Goal: Use online tool/utility: Utilize a website feature to perform a specific function

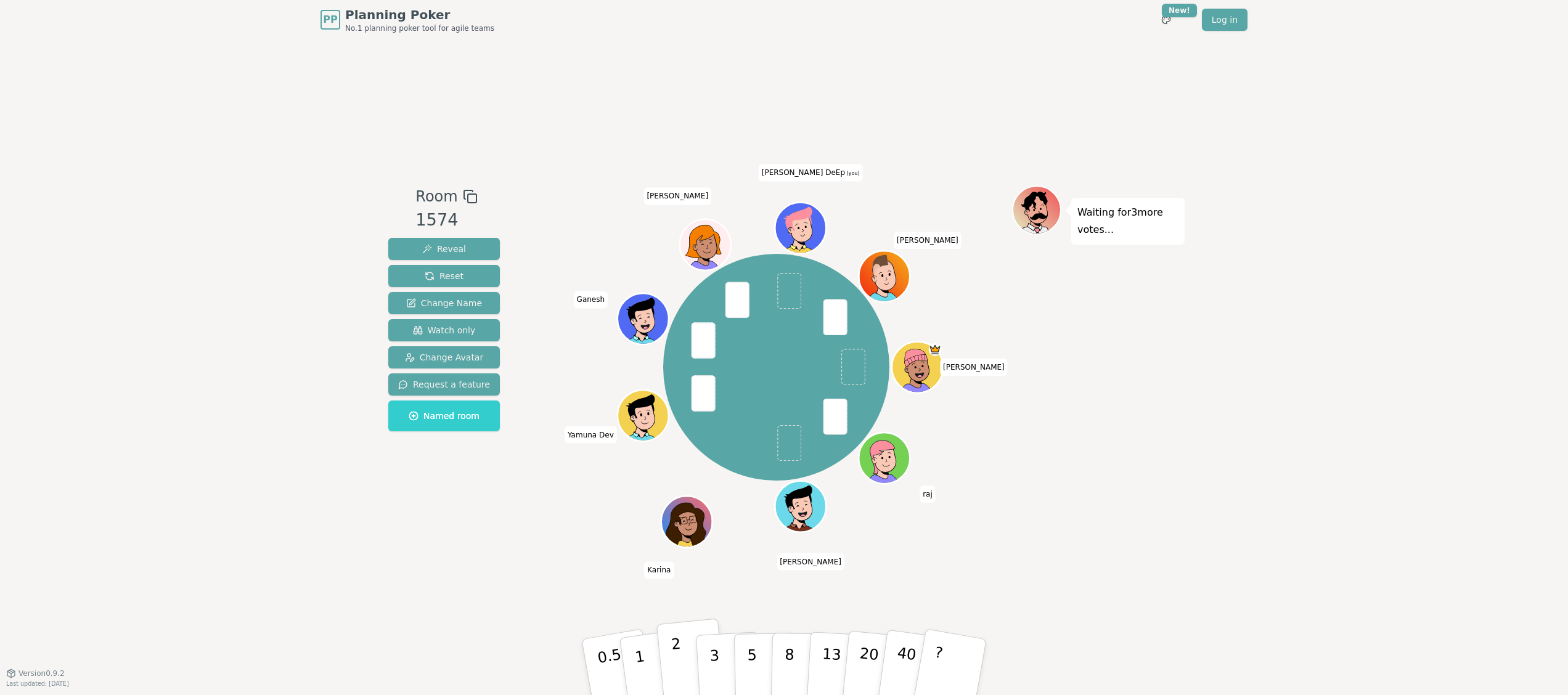
click at [683, 659] on button "2" at bounding box center [691, 668] width 70 height 98
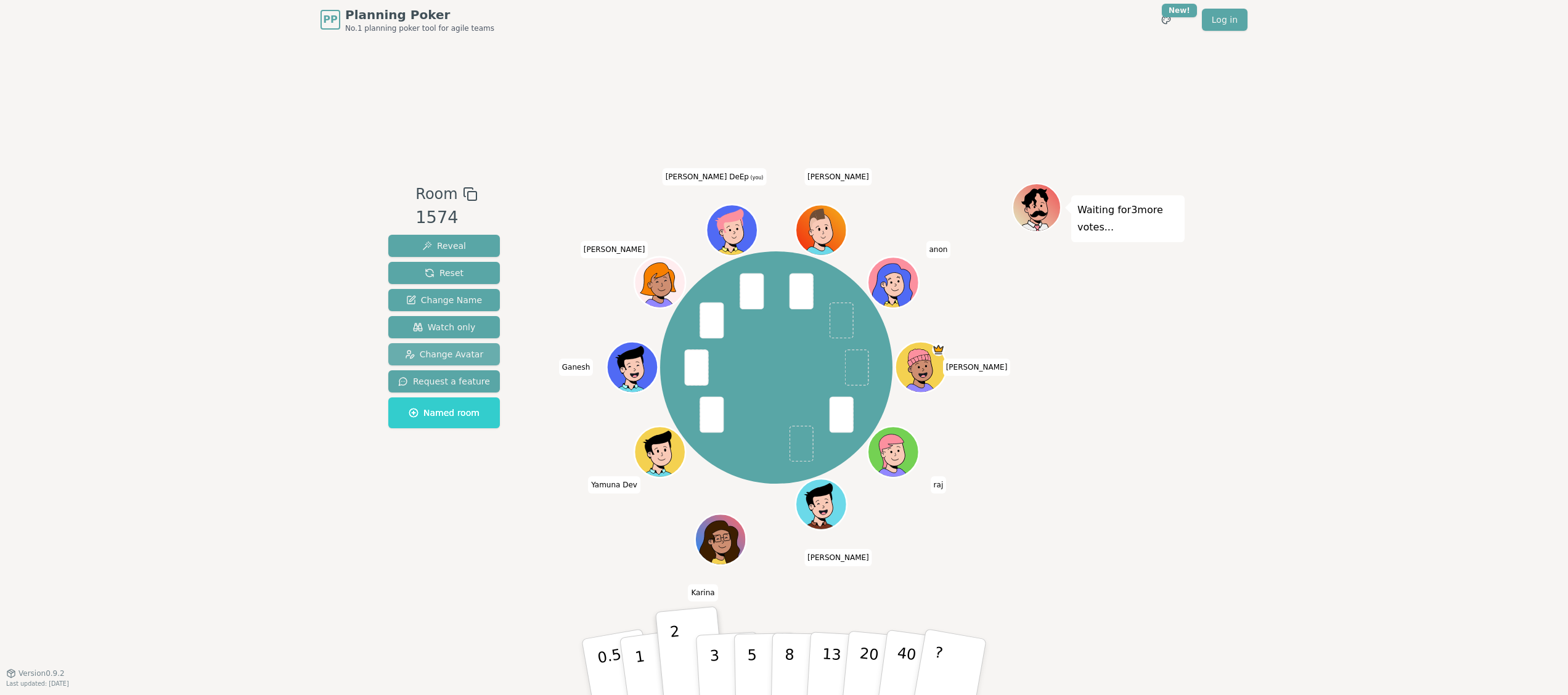
click at [437, 358] on span "Change Avatar" at bounding box center [444, 354] width 79 height 12
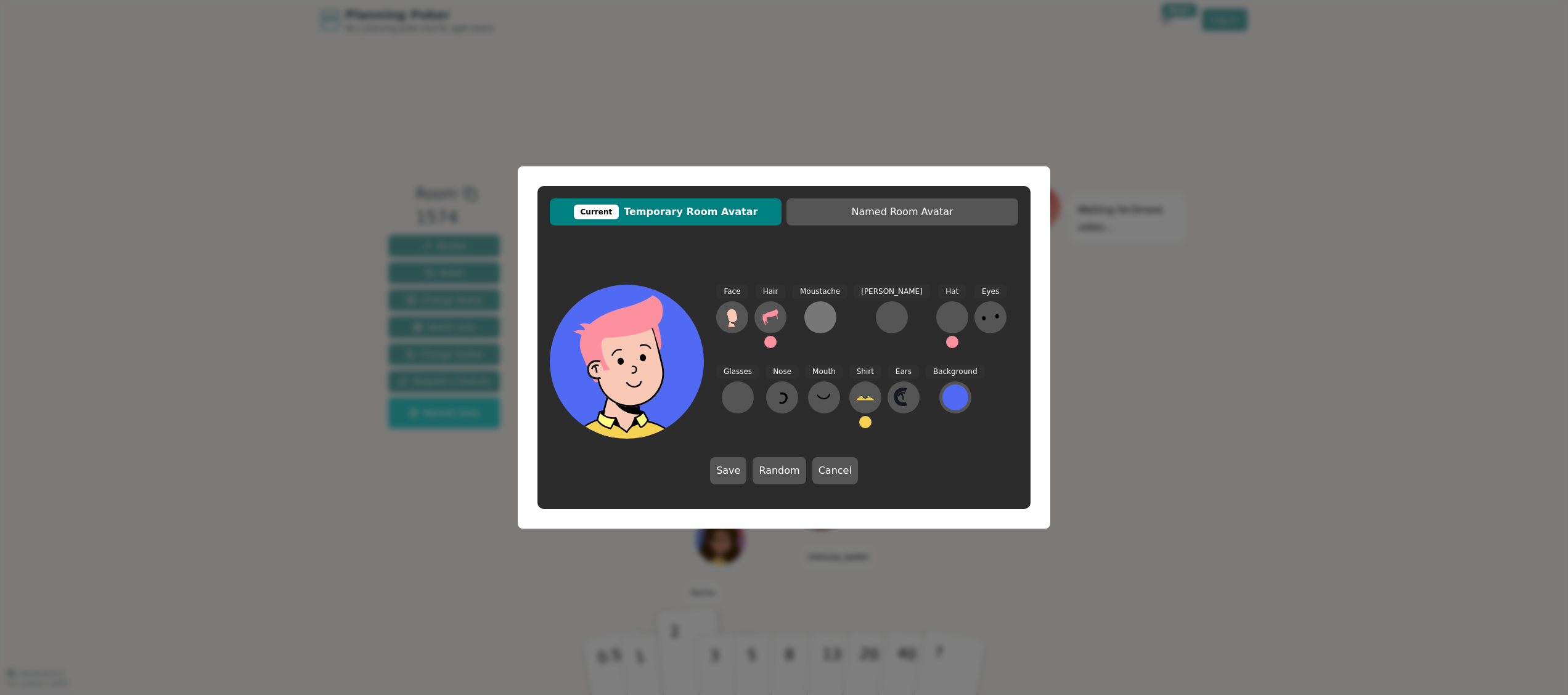
click at [819, 319] on div at bounding box center [820, 317] width 19 height 19
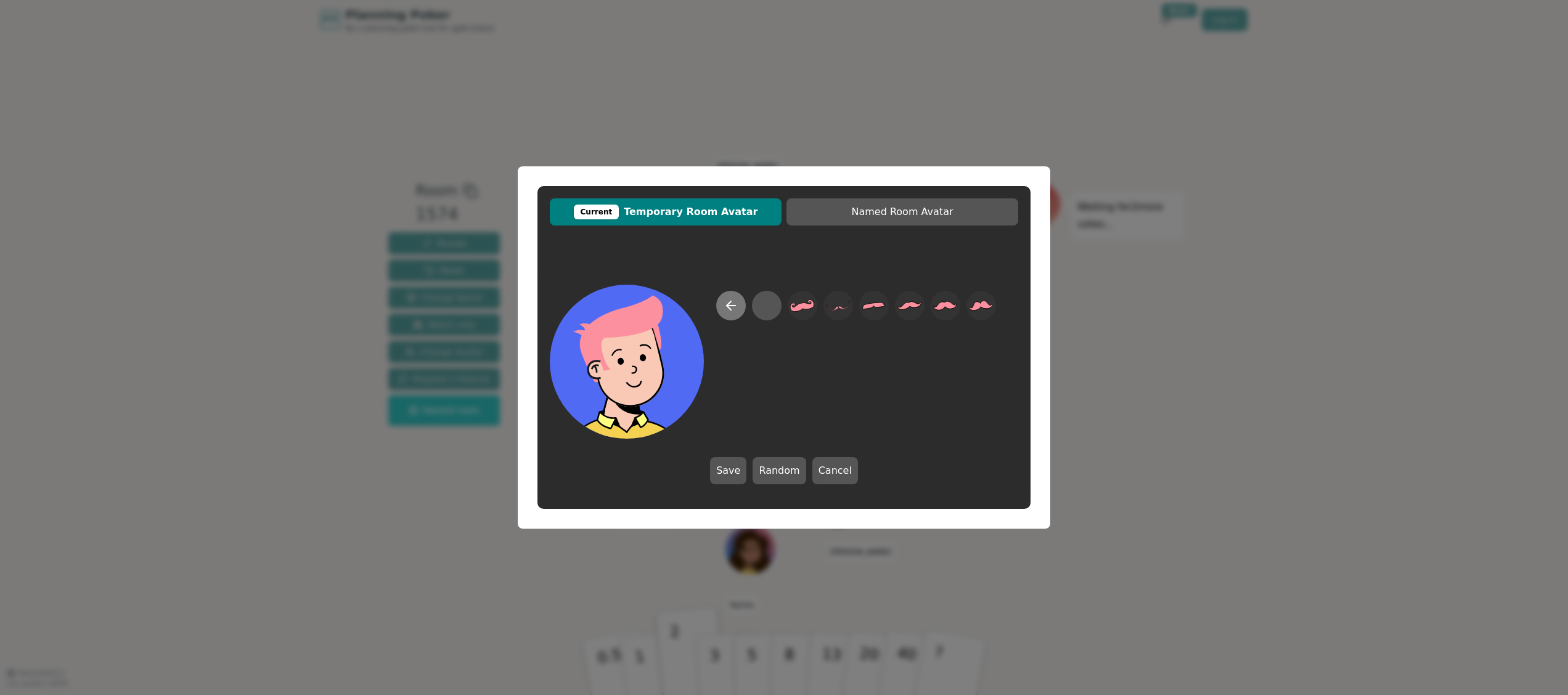
click at [728, 300] on icon at bounding box center [731, 306] width 15 height 15
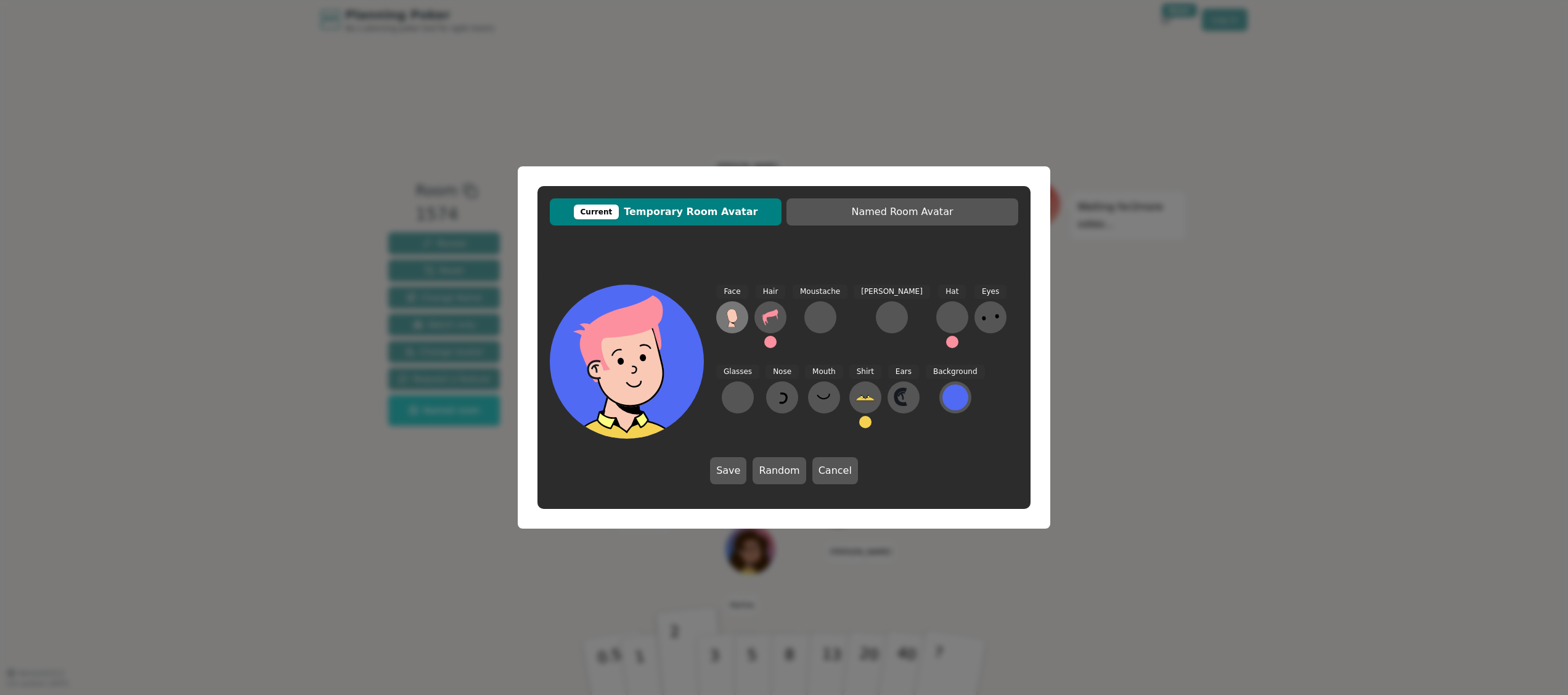
click at [725, 315] on icon at bounding box center [732, 317] width 19 height 19
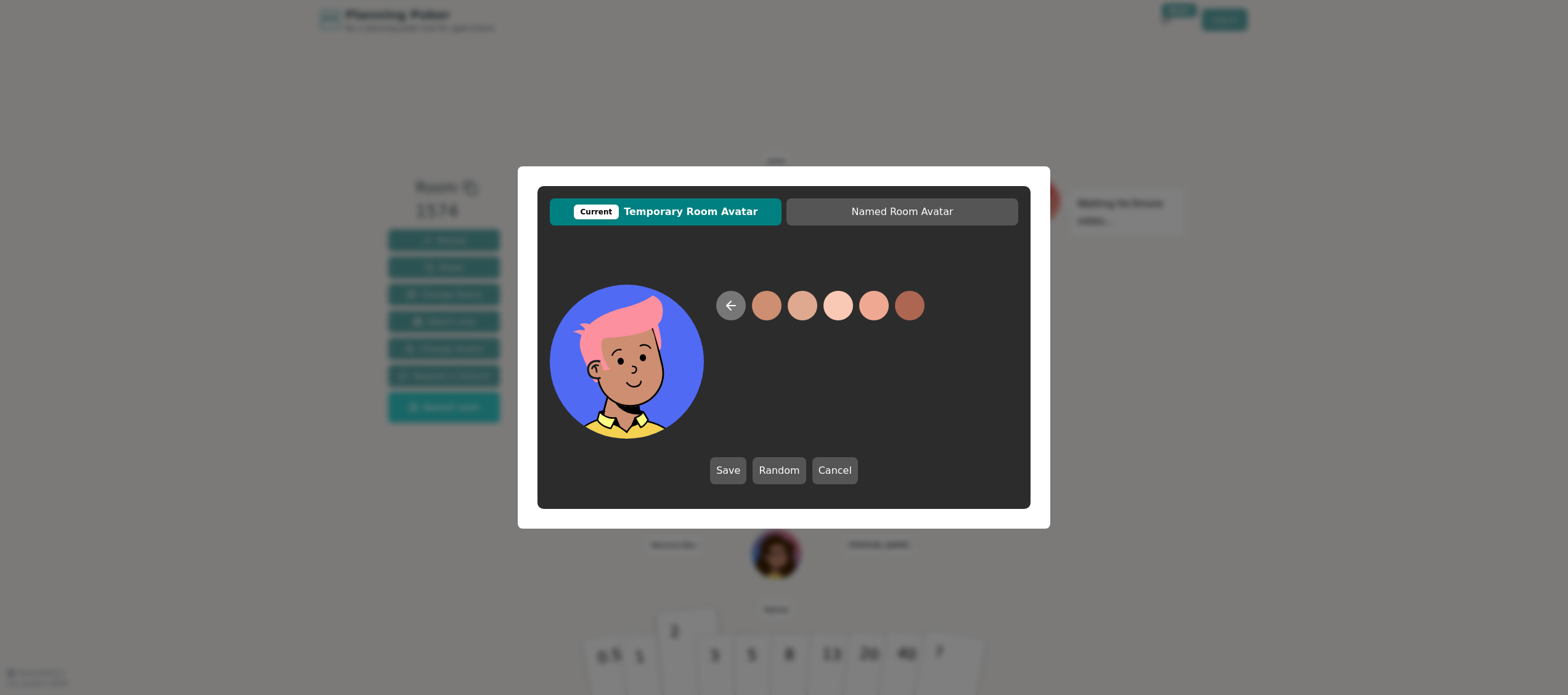
click at [728, 304] on icon at bounding box center [728, 306] width 4 height 9
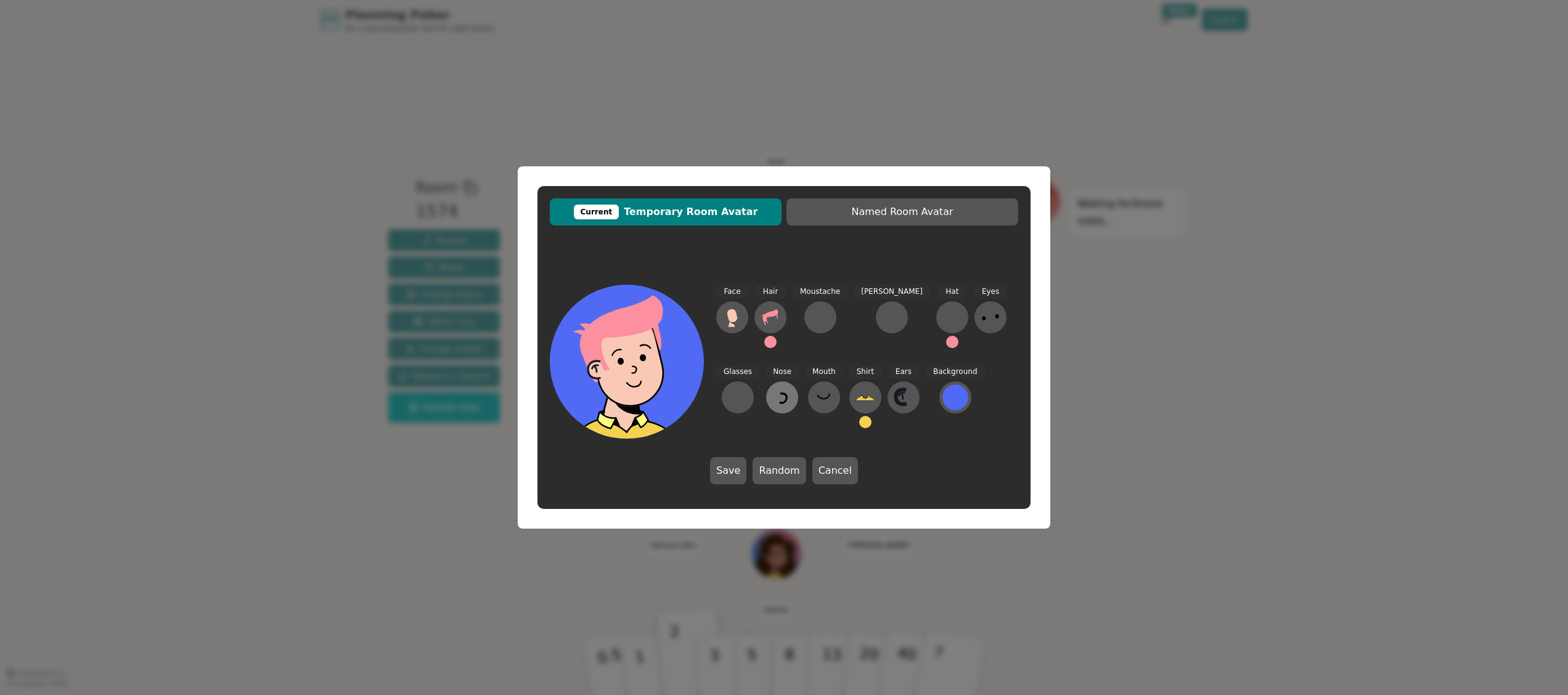
click at [780, 402] on icon at bounding box center [784, 398] width 7 height 10
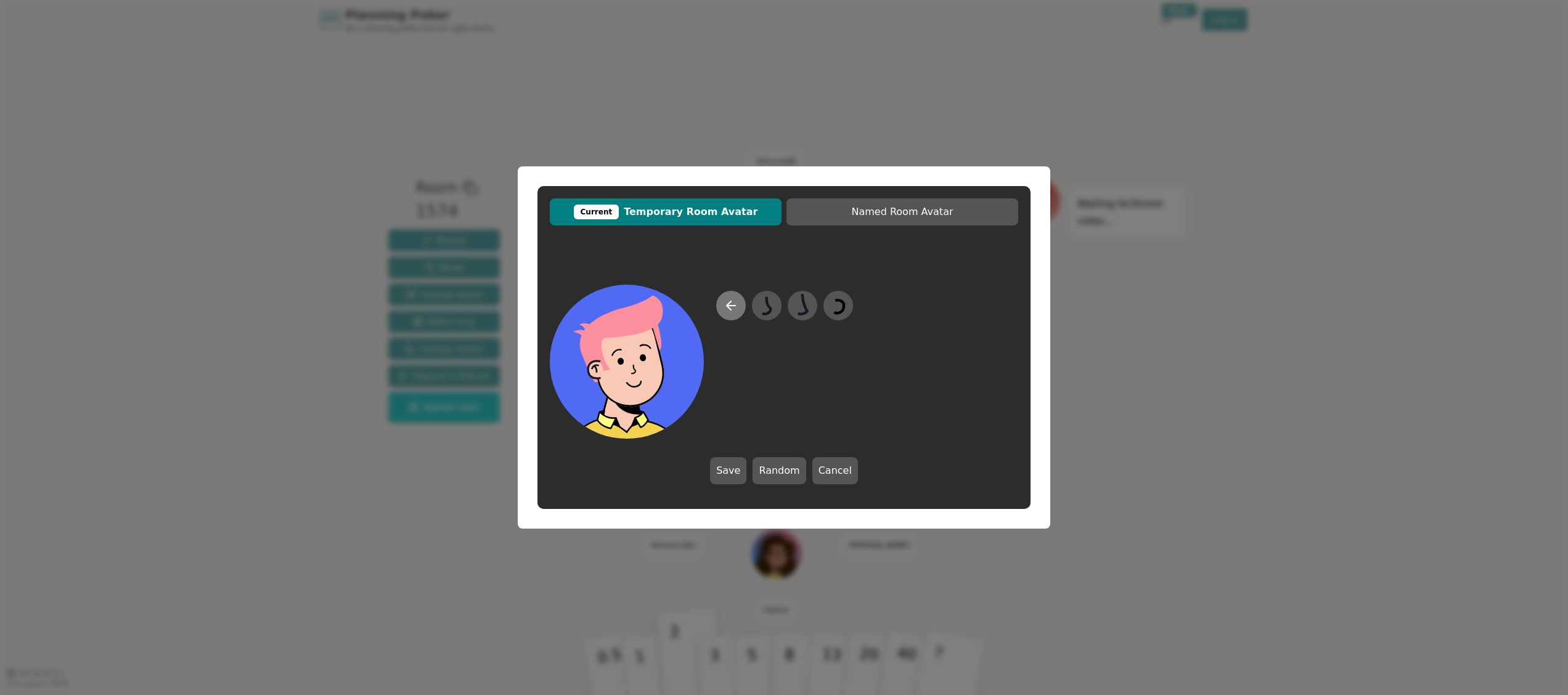
click at [732, 300] on icon at bounding box center [731, 306] width 15 height 15
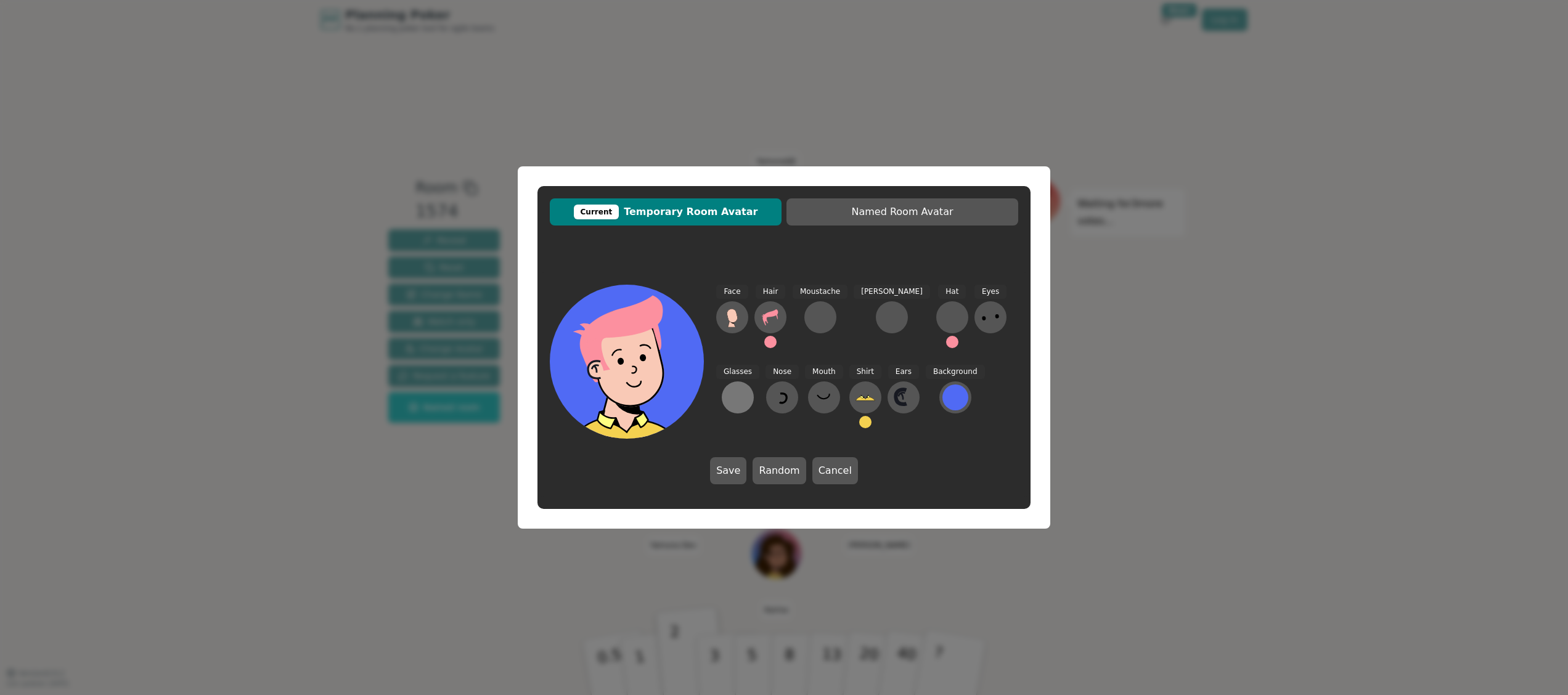
click at [748, 387] on div at bounding box center [738, 397] width 19 height 19
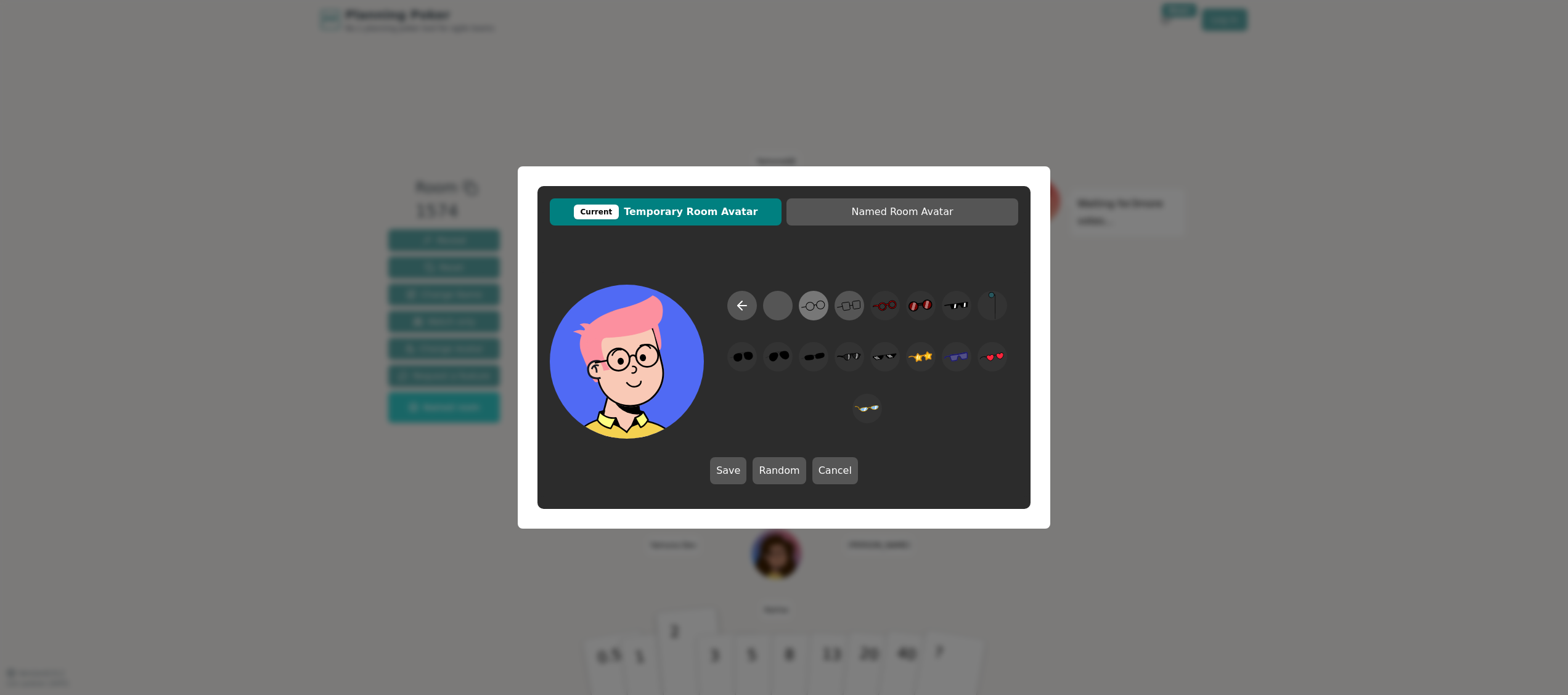
click at [812, 301] on icon at bounding box center [813, 307] width 24 height 28
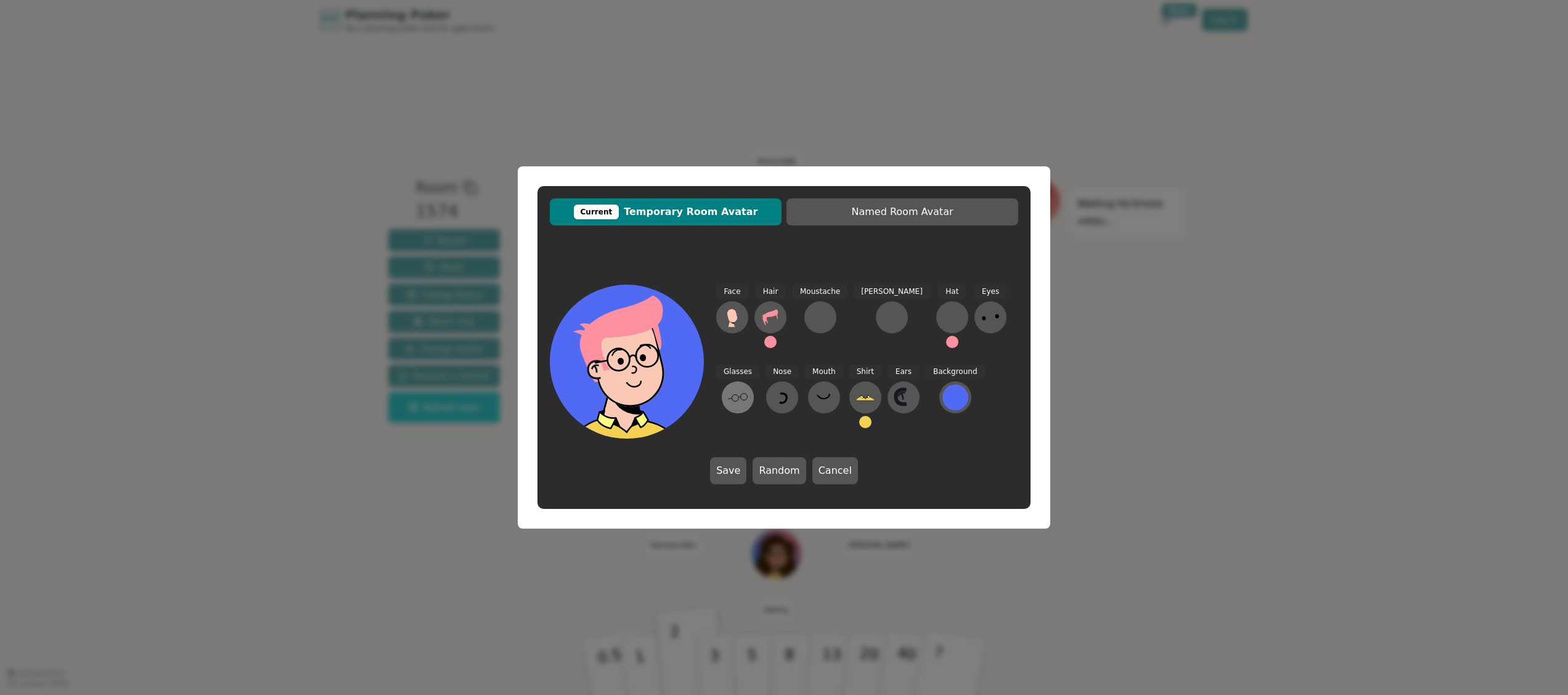
click at [748, 387] on icon at bounding box center [738, 397] width 19 height 19
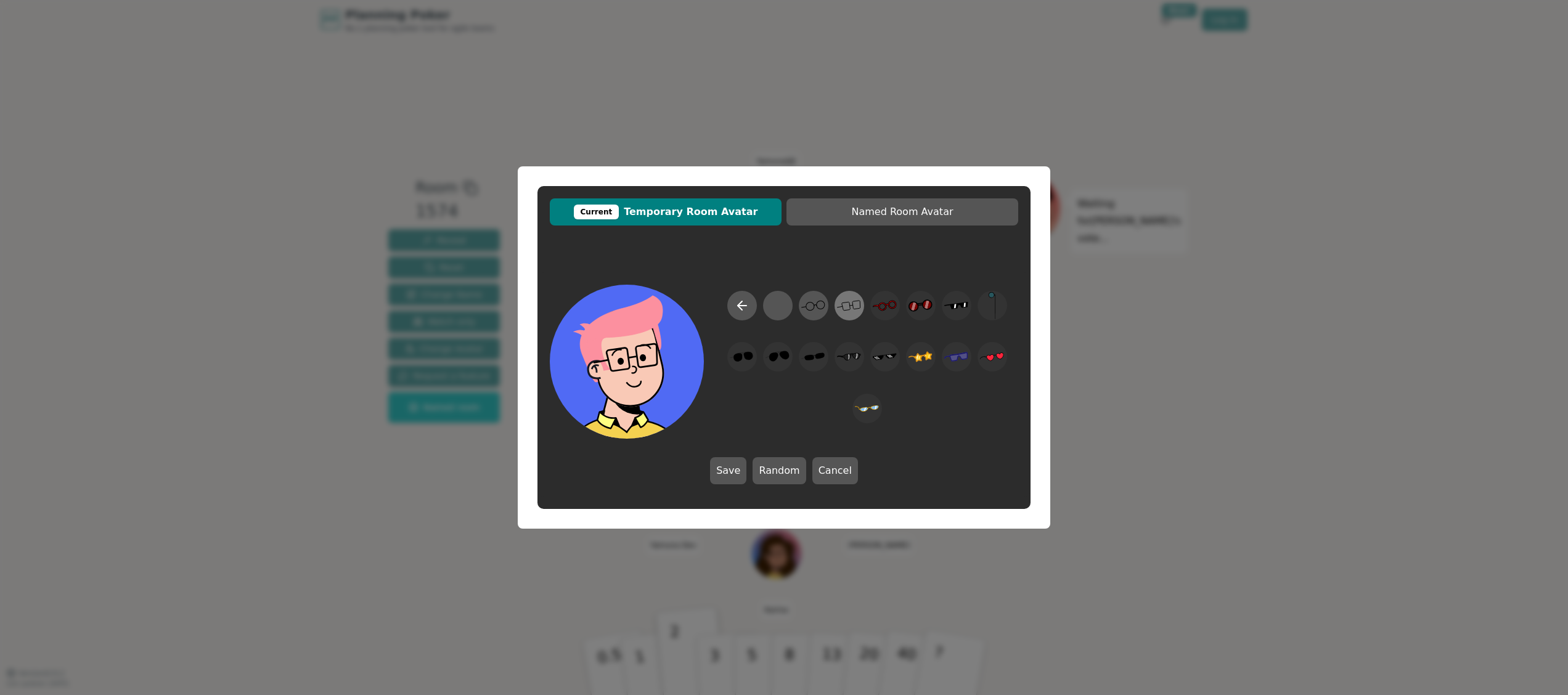
click at [852, 311] on icon at bounding box center [849, 307] width 24 height 28
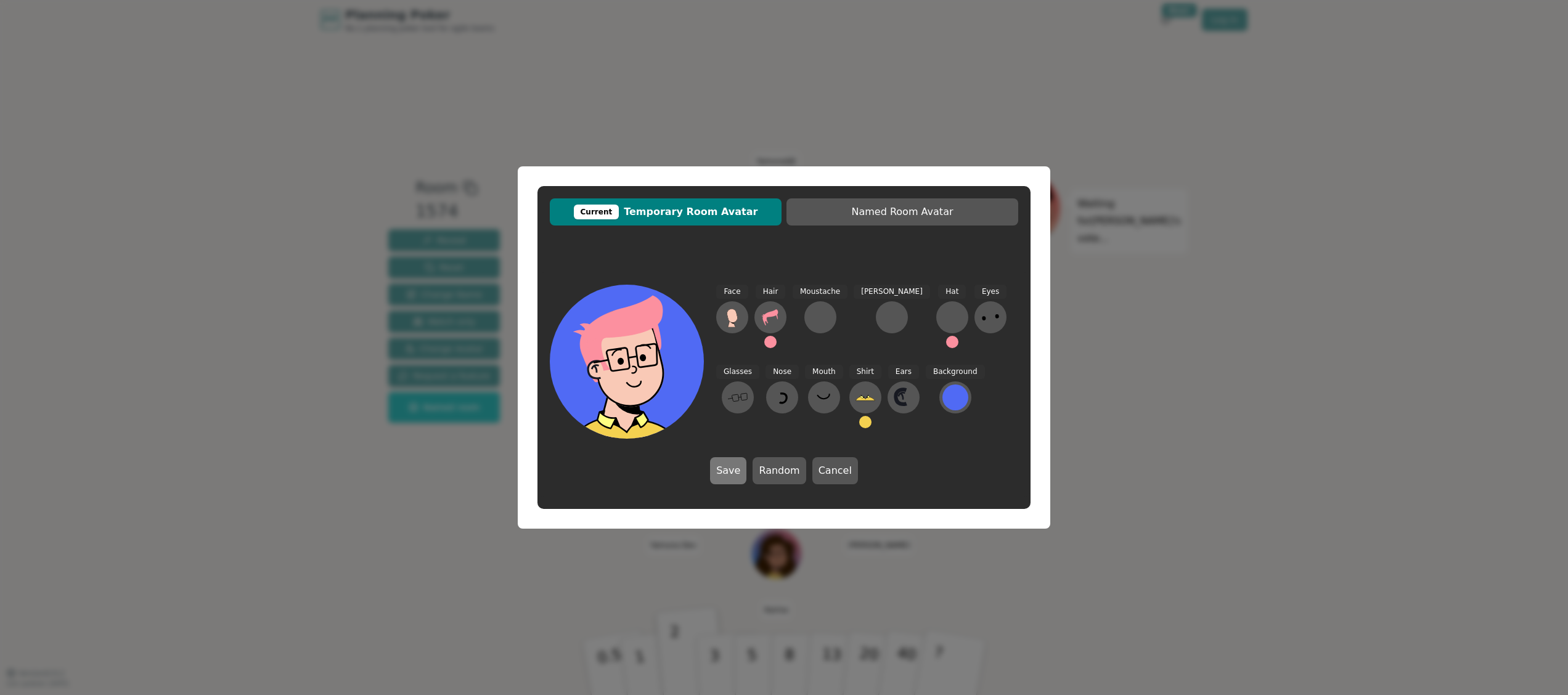
click at [731, 474] on button "Save" at bounding box center [727, 471] width 36 height 27
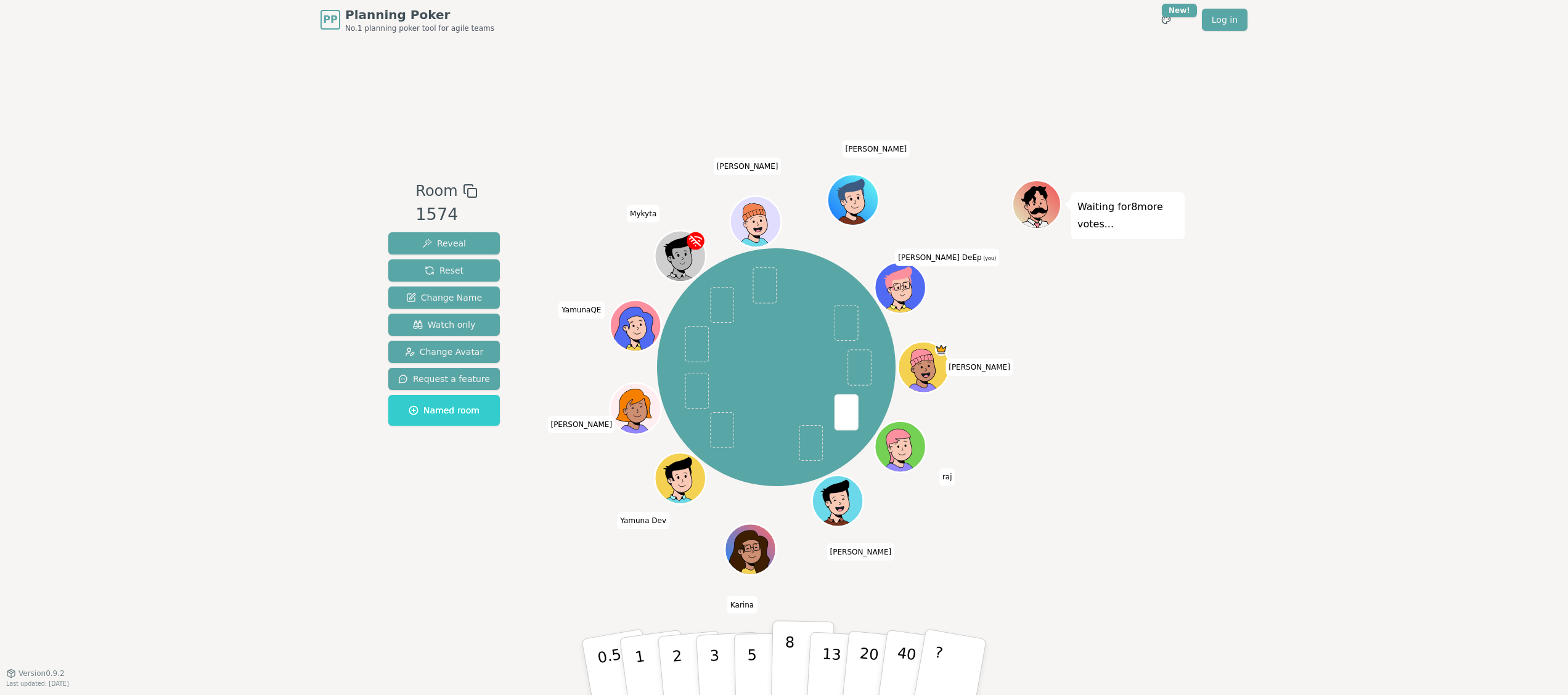
click at [777, 661] on button "8" at bounding box center [803, 668] width 63 height 94
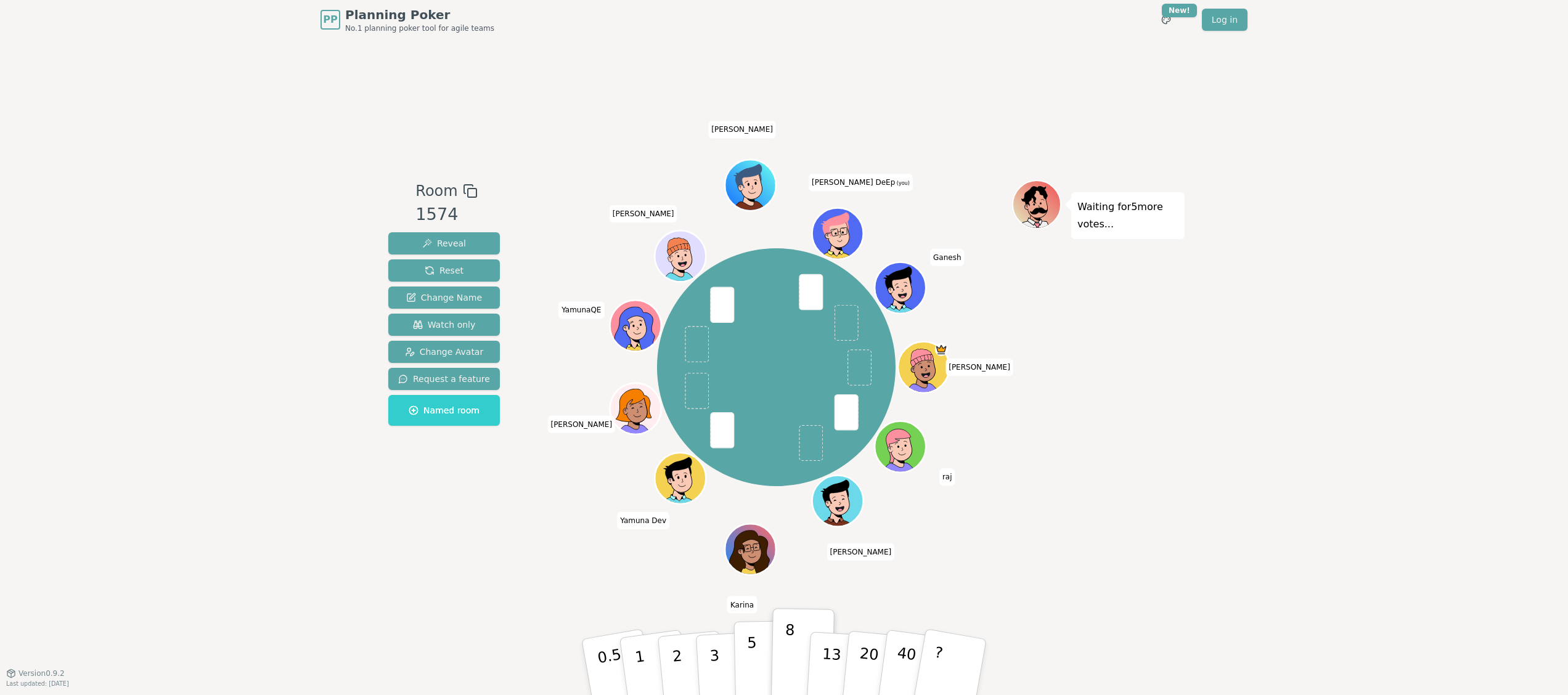
click at [753, 661] on p "5" at bounding box center [752, 668] width 11 height 67
